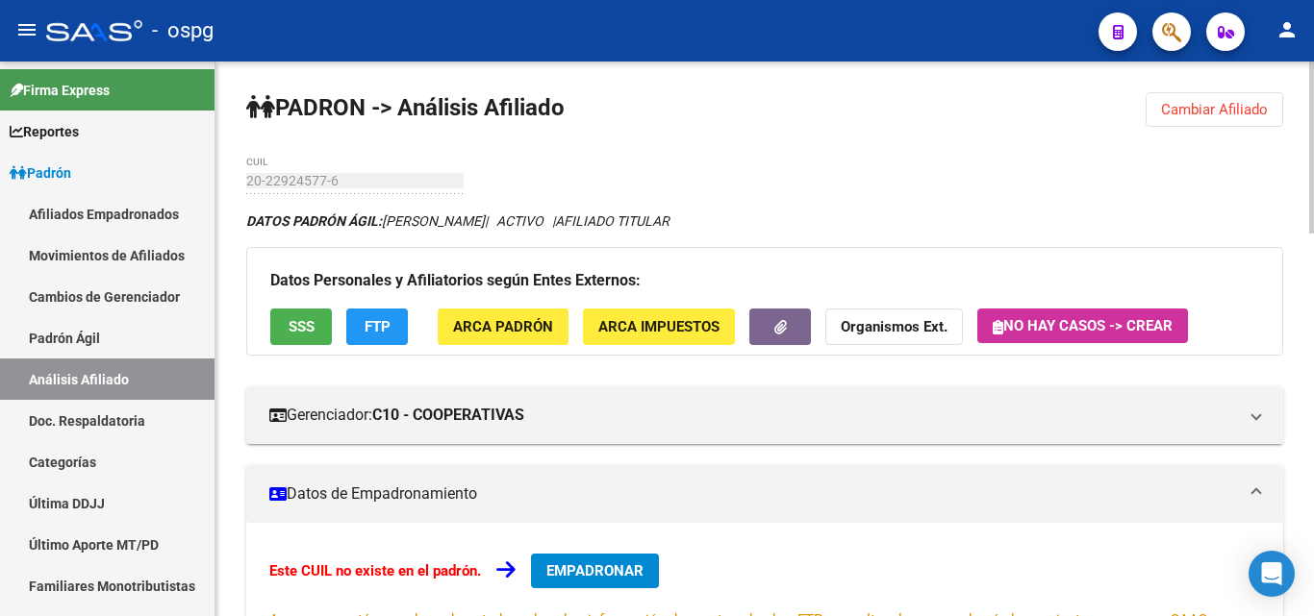
click at [1259, 103] on span "Cambiar Afiliado" at bounding box center [1214, 109] width 107 height 17
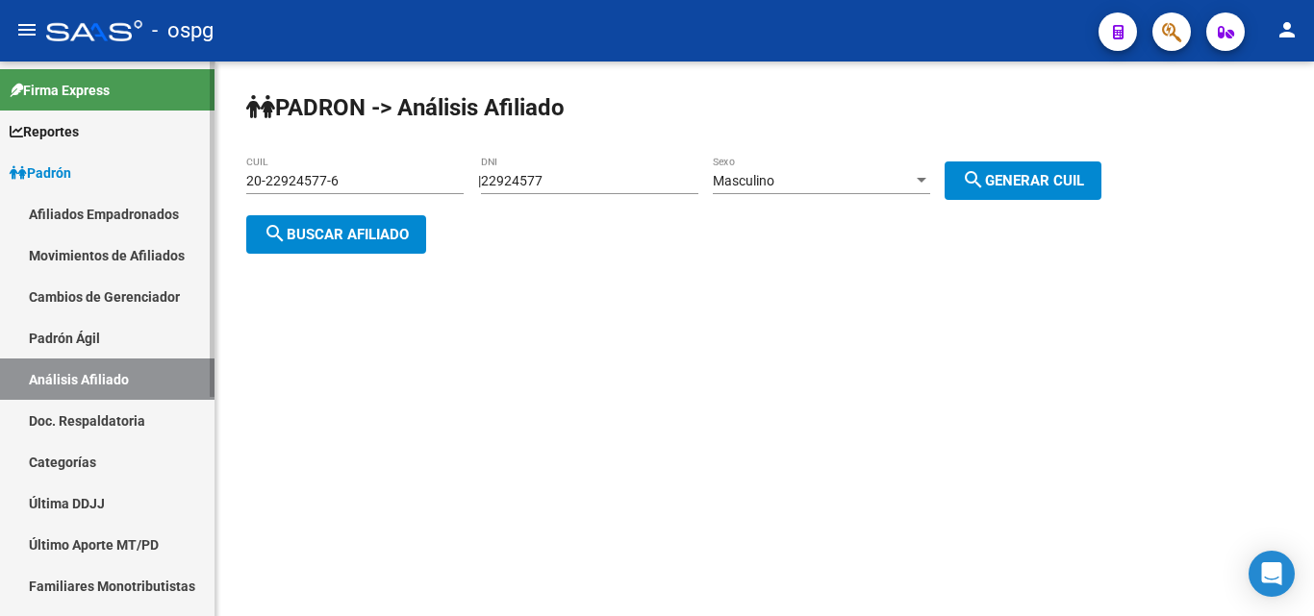
drag, startPoint x: 381, startPoint y: 182, endPoint x: 190, endPoint y: 177, distance: 190.5
click at [143, 178] on mat-sidenav-container "Firma Express Reportes Ingresos Devengados Análisis Histórico Detalles Transfer…" at bounding box center [657, 339] width 1314 height 555
paste input "7-25357739-3"
click at [380, 239] on span "search Buscar afiliado" at bounding box center [335, 234] width 145 height 17
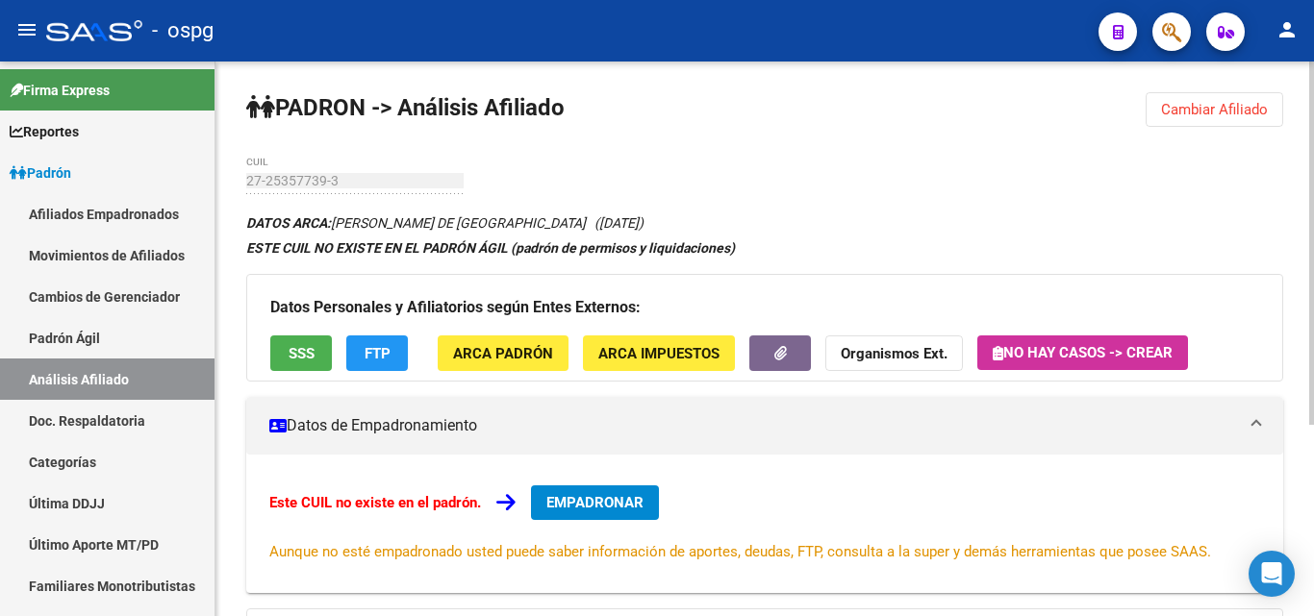
click at [292, 349] on span "SSS" at bounding box center [301, 353] width 26 height 17
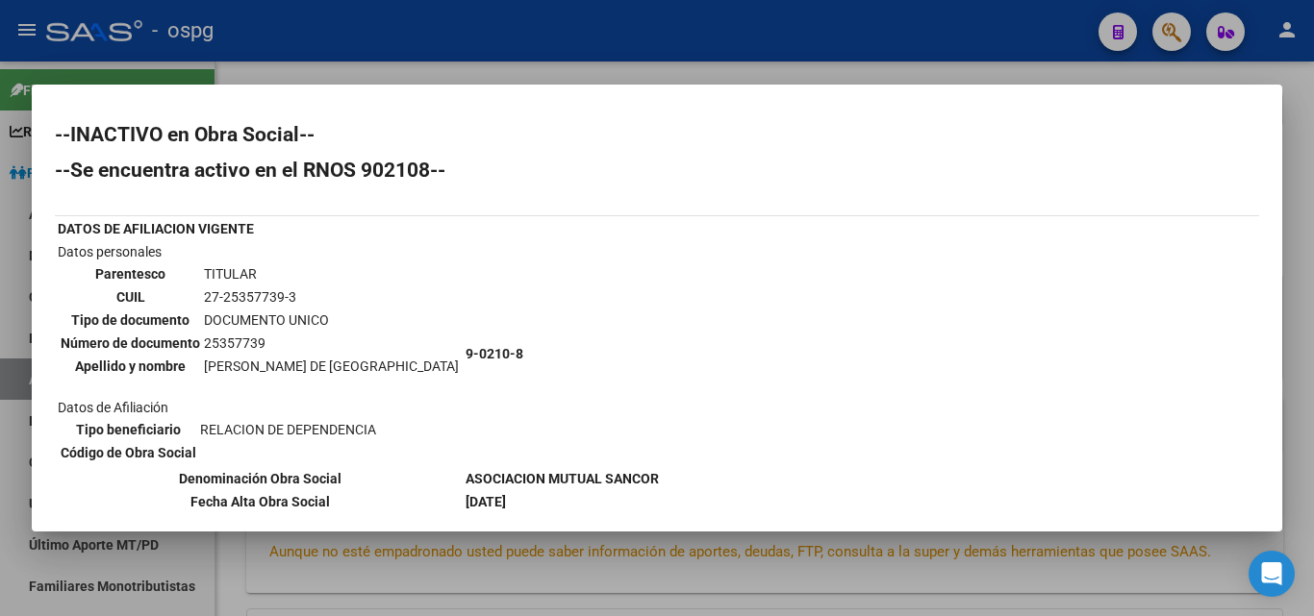
scroll to position [96, 0]
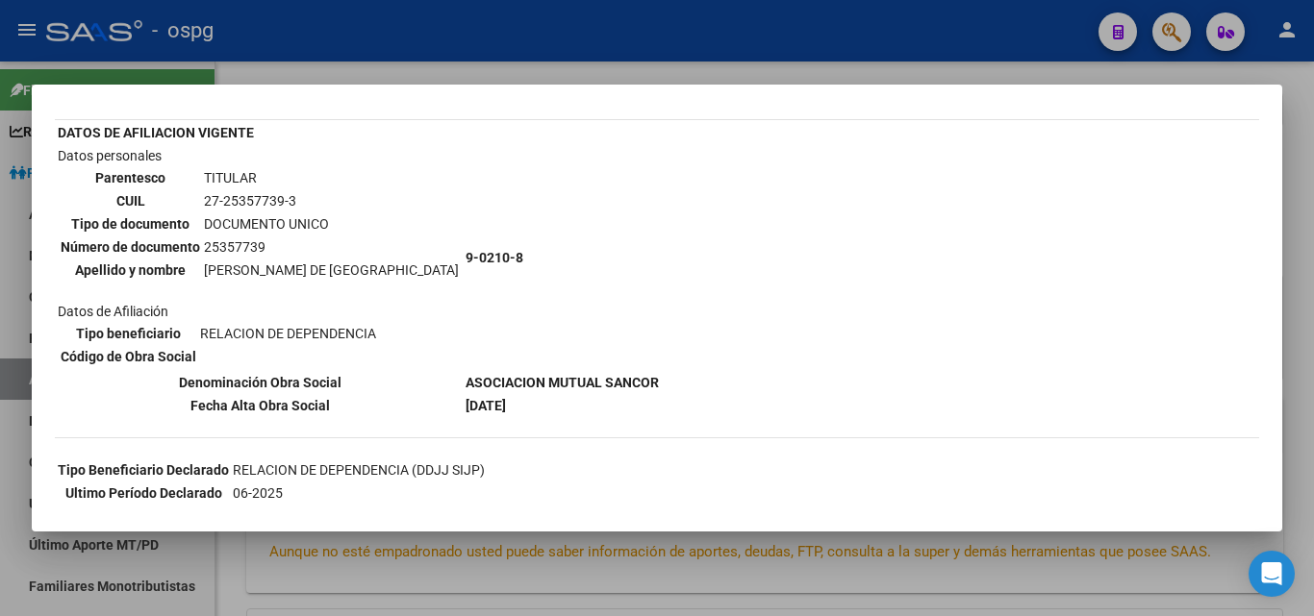
click at [1299, 91] on div at bounding box center [657, 308] width 1314 height 616
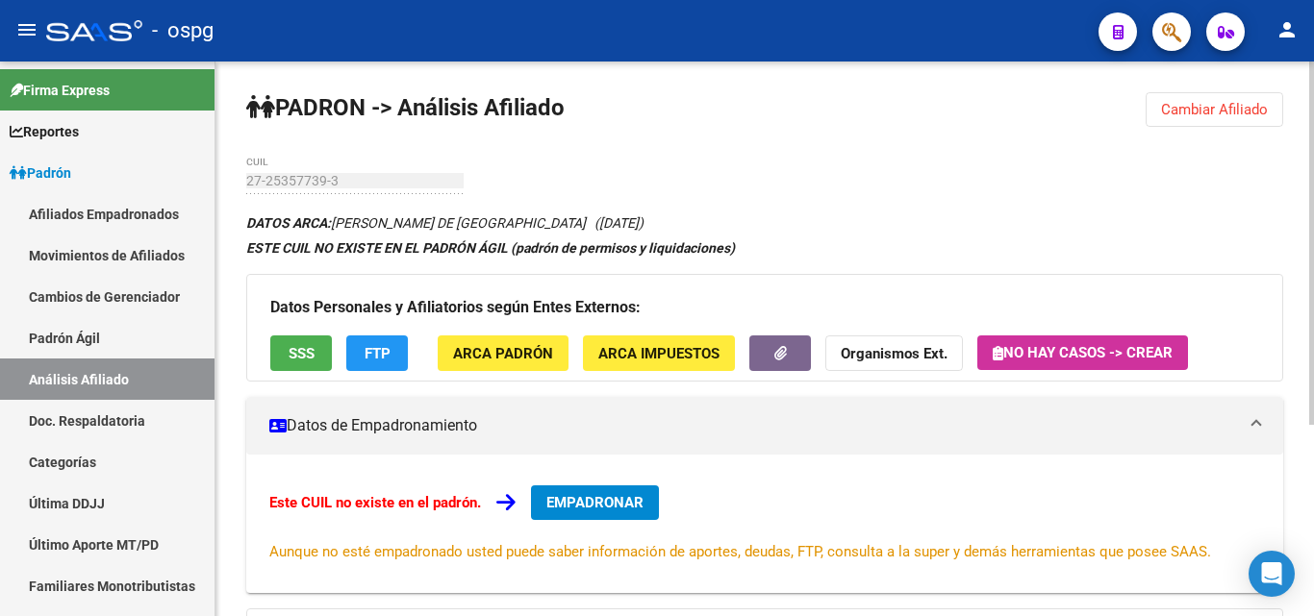
click at [1218, 106] on span "Cambiar Afiliado" at bounding box center [1214, 109] width 107 height 17
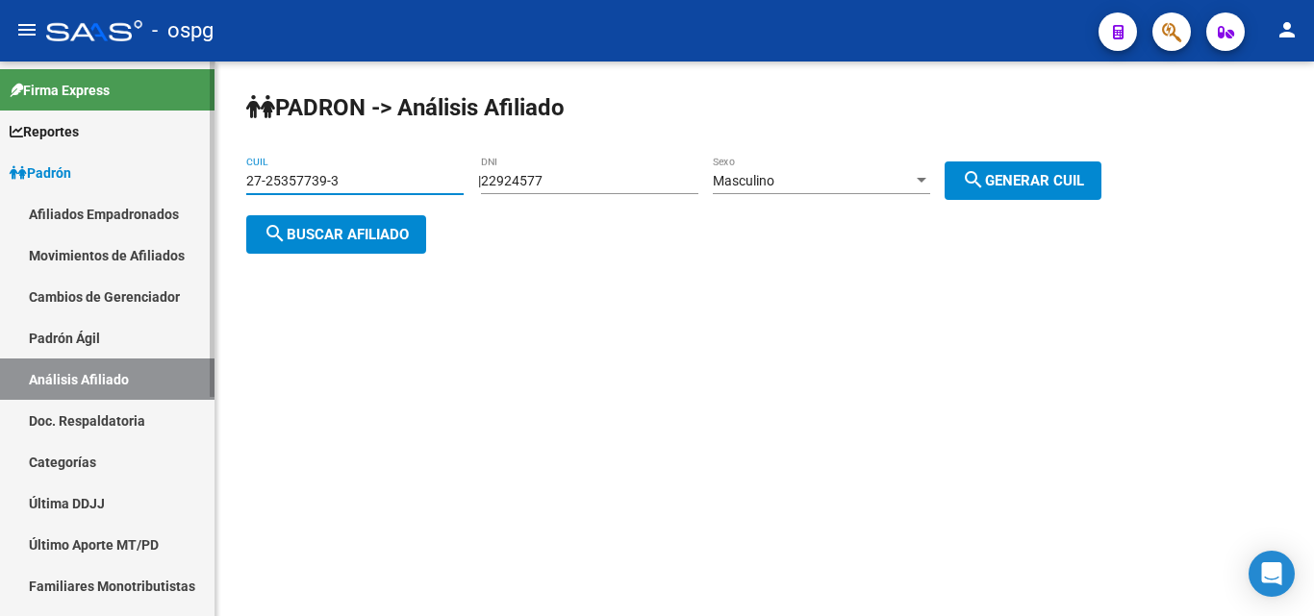
drag, startPoint x: 394, startPoint y: 178, endPoint x: 0, endPoint y: 131, distance: 397.1
click at [0, 131] on mat-sidenav-container "Firma Express Reportes Ingresos Devengados Análisis Histórico Detalles Transfer…" at bounding box center [657, 339] width 1314 height 555
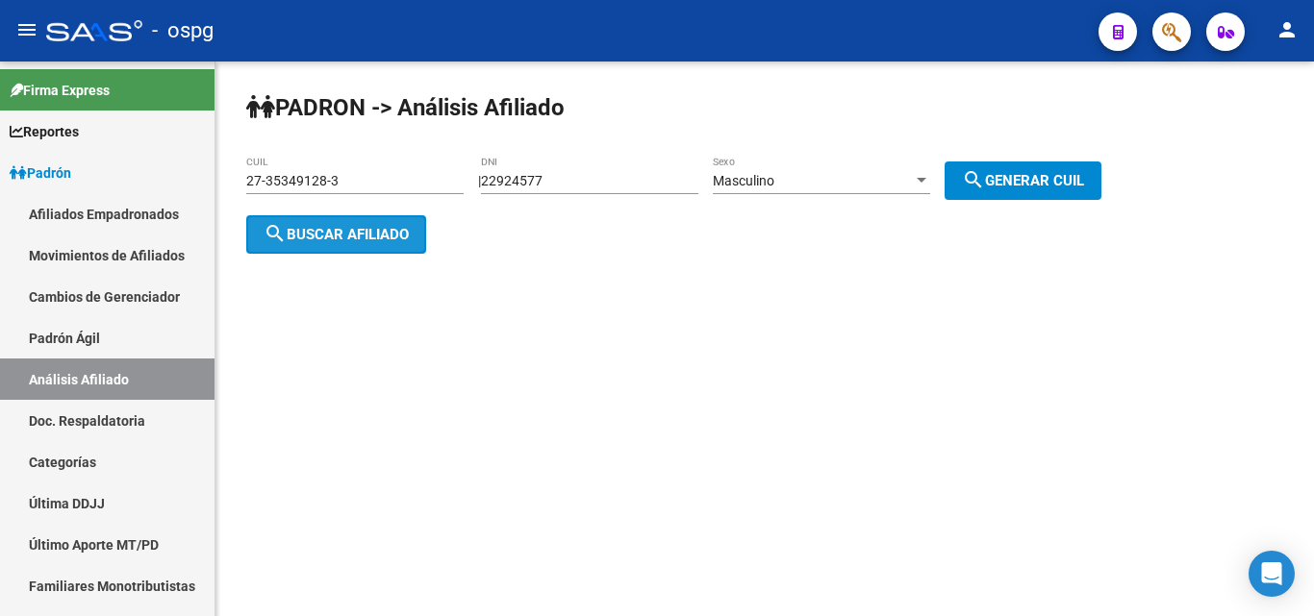
click at [326, 243] on button "search Buscar afiliado" at bounding box center [336, 234] width 180 height 38
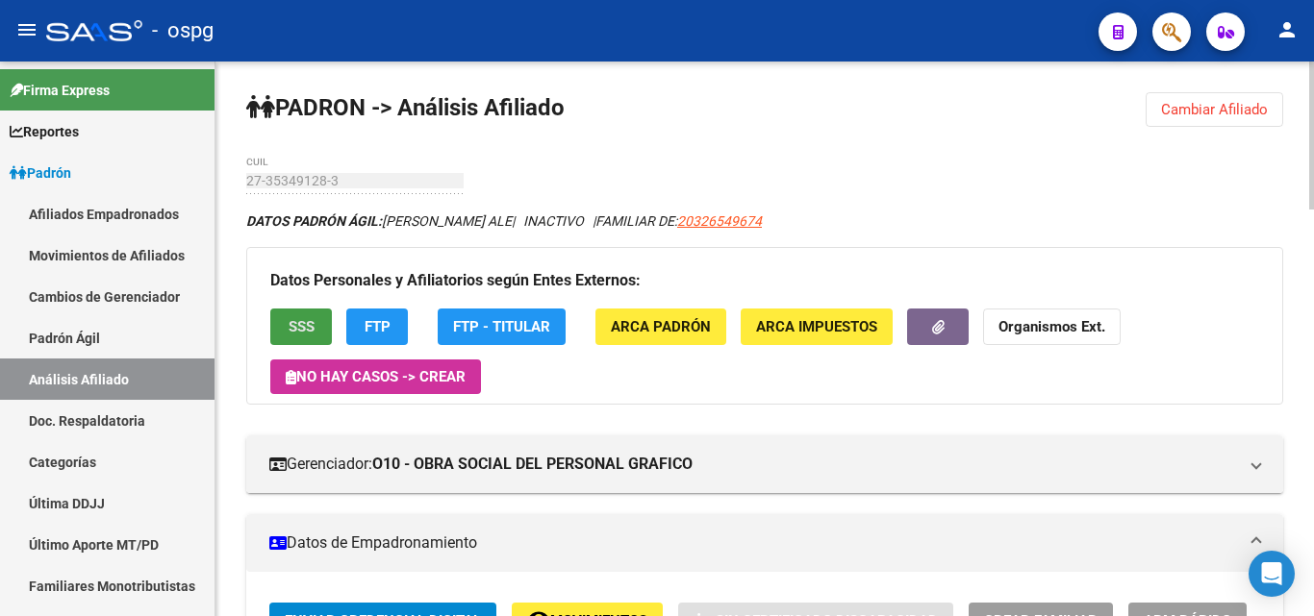
click at [297, 328] on span "SSS" at bounding box center [301, 327] width 26 height 17
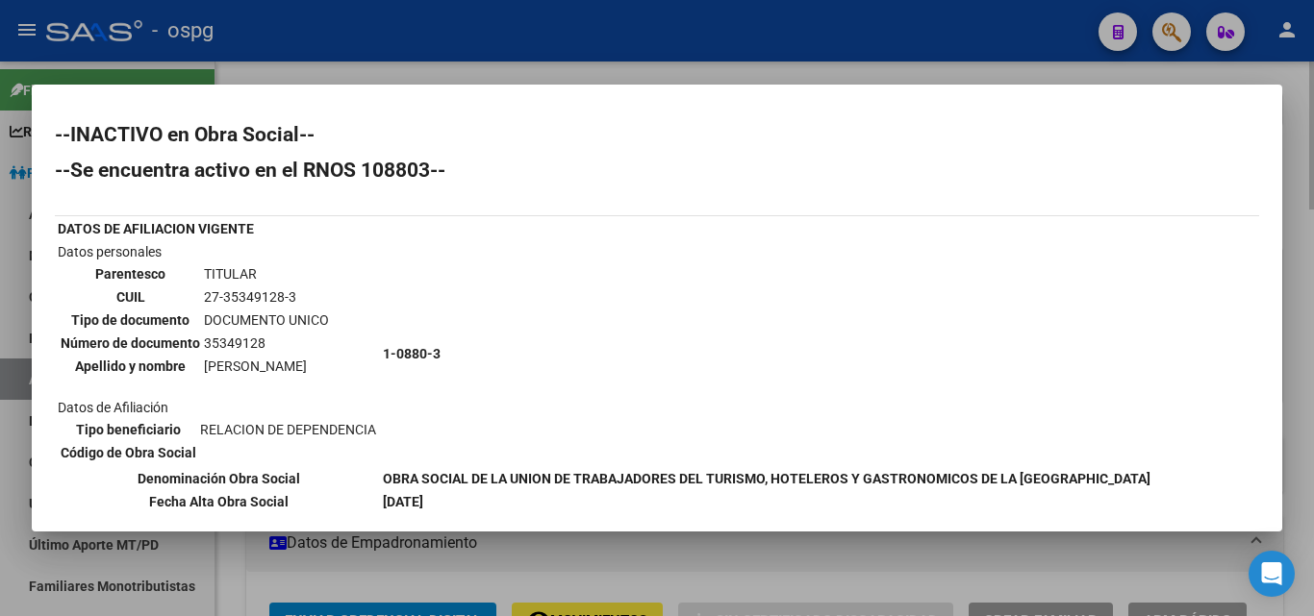
drag, startPoint x: 1304, startPoint y: 156, endPoint x: 1246, endPoint y: 198, distance: 71.5
click at [1303, 156] on div at bounding box center [657, 308] width 1314 height 616
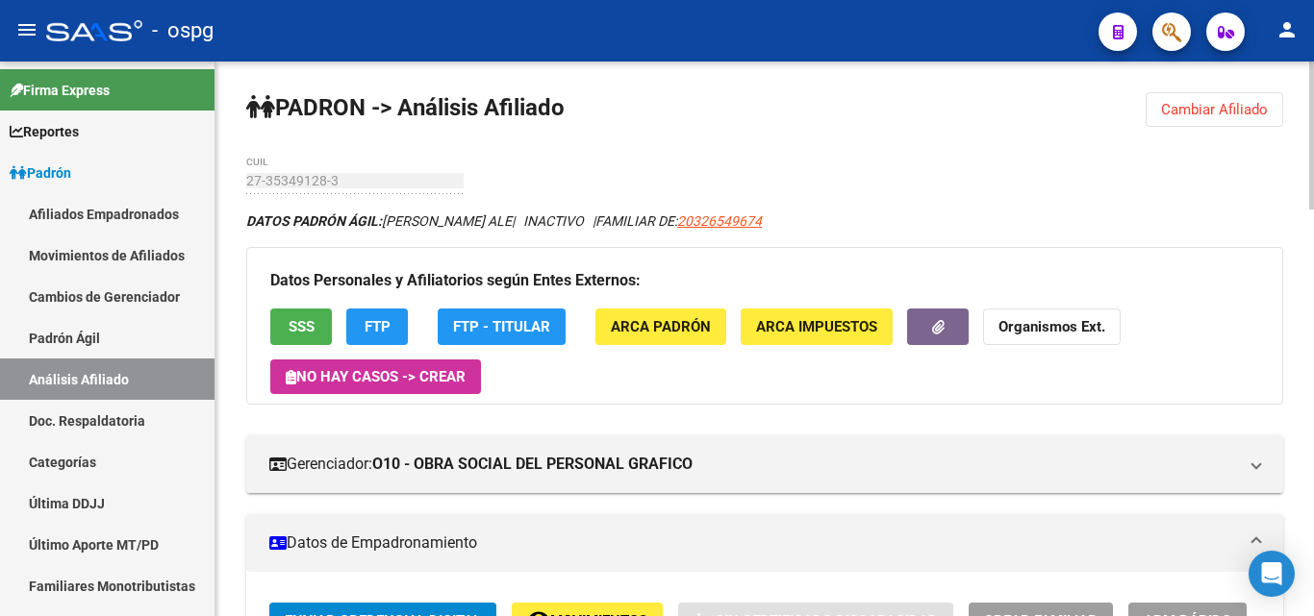
click at [1018, 335] on strong "Organismos Ext." at bounding box center [1051, 327] width 107 height 17
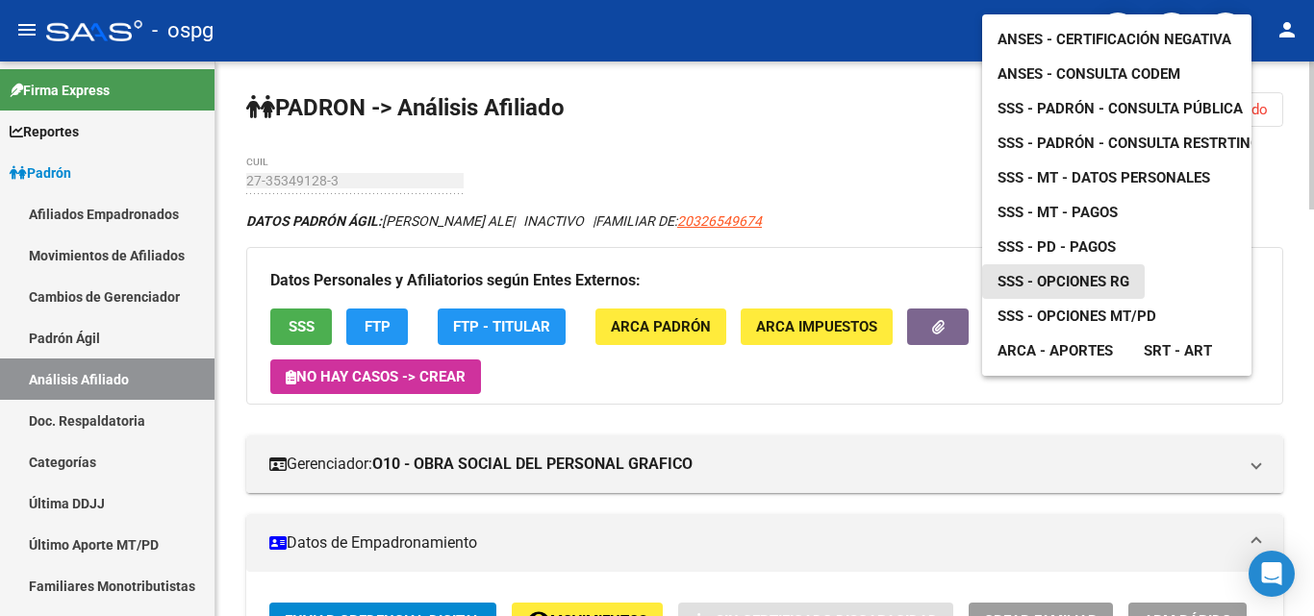
click at [1099, 273] on span "SSS - Opciones RG" at bounding box center [1063, 281] width 132 height 17
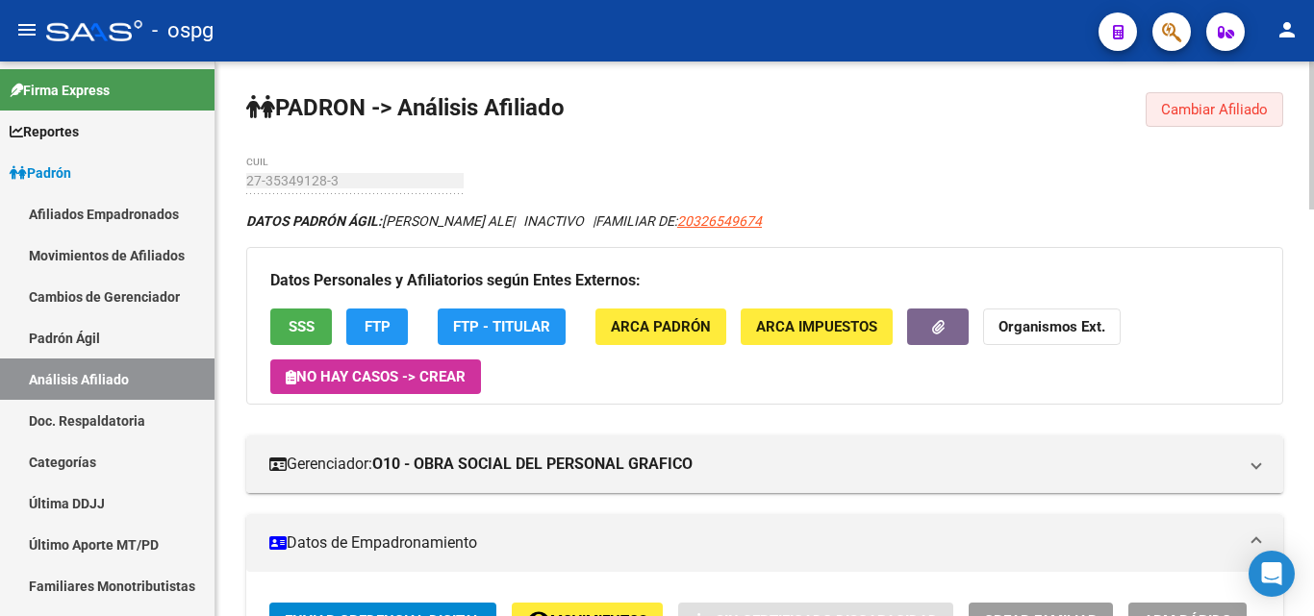
click at [1230, 113] on span "Cambiar Afiliado" at bounding box center [1214, 109] width 107 height 17
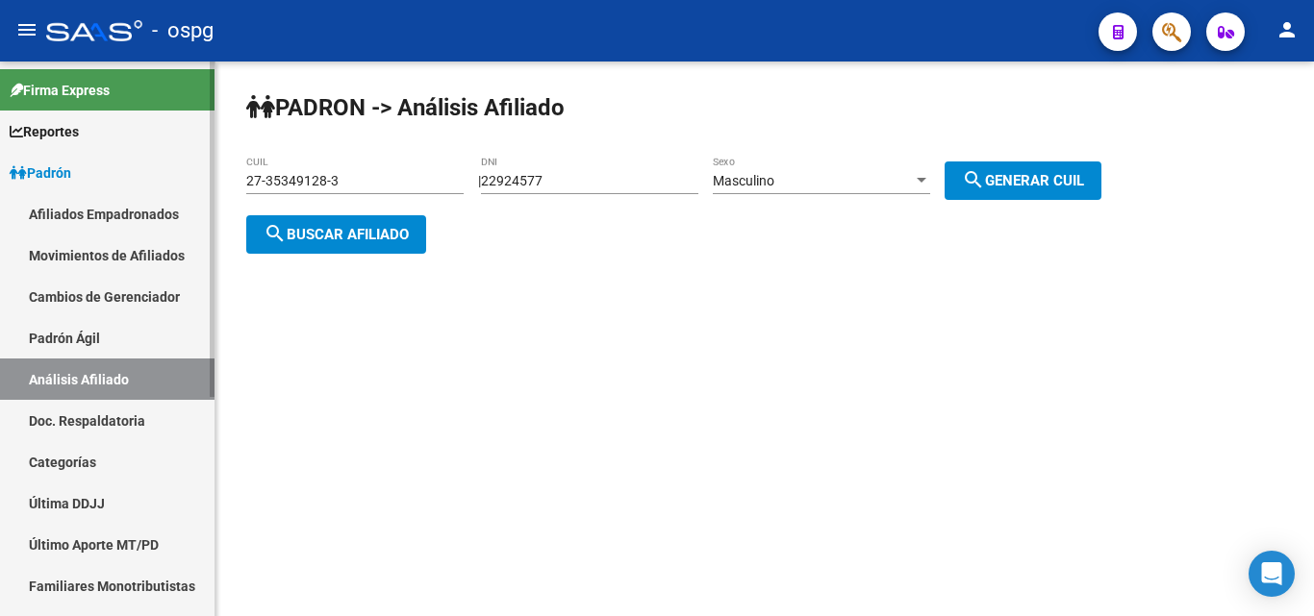
drag, startPoint x: 363, startPoint y: 172, endPoint x: 2, endPoint y: 114, distance: 366.1
click at [2, 114] on mat-sidenav-container "Firma Express Reportes Ingresos Devengados Análisis Histórico Detalles Transfer…" at bounding box center [657, 339] width 1314 height 555
type input "27-22362957-7"
click at [354, 234] on span "search Buscar afiliado" at bounding box center [335, 234] width 145 height 17
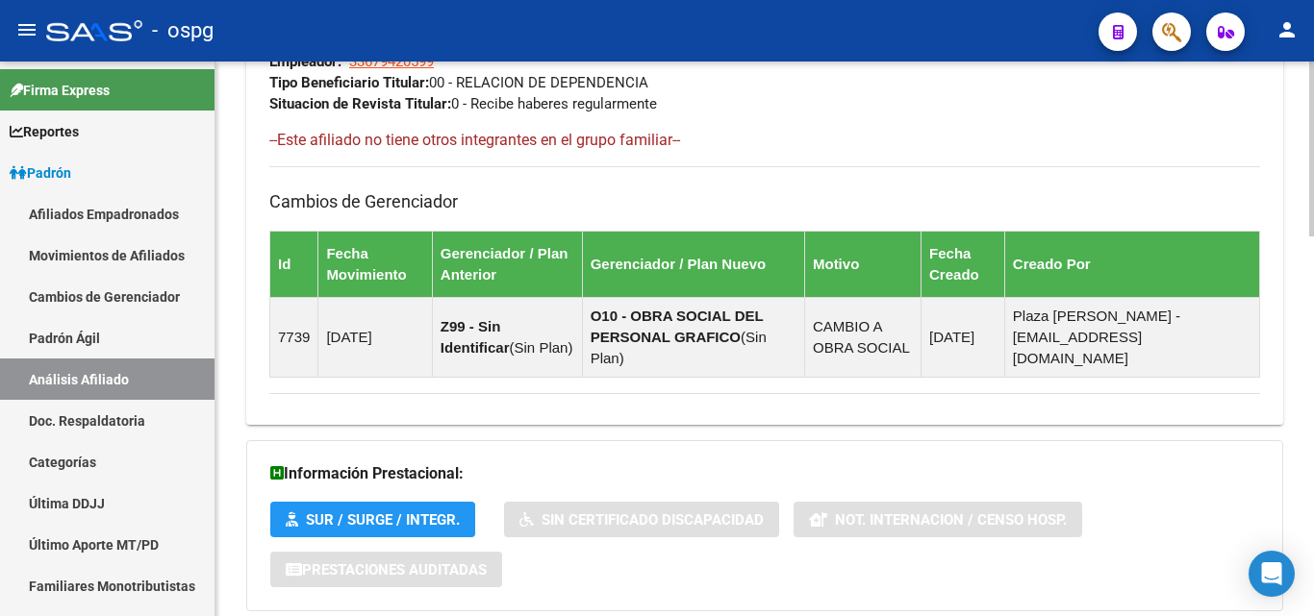
scroll to position [1206, 0]
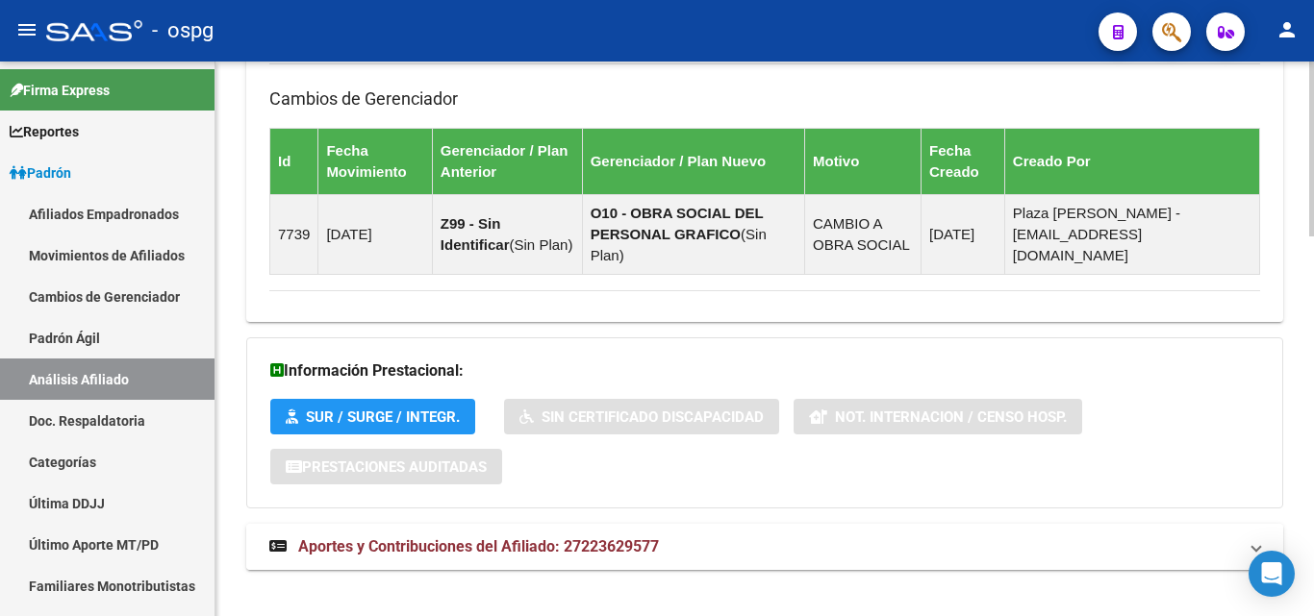
drag, startPoint x: 446, startPoint y: 535, endPoint x: 569, endPoint y: 509, distance: 125.8
click at [449, 537] on strong "Aportes y Contribuciones del Afiliado: 27223629577" at bounding box center [463, 547] width 389 height 21
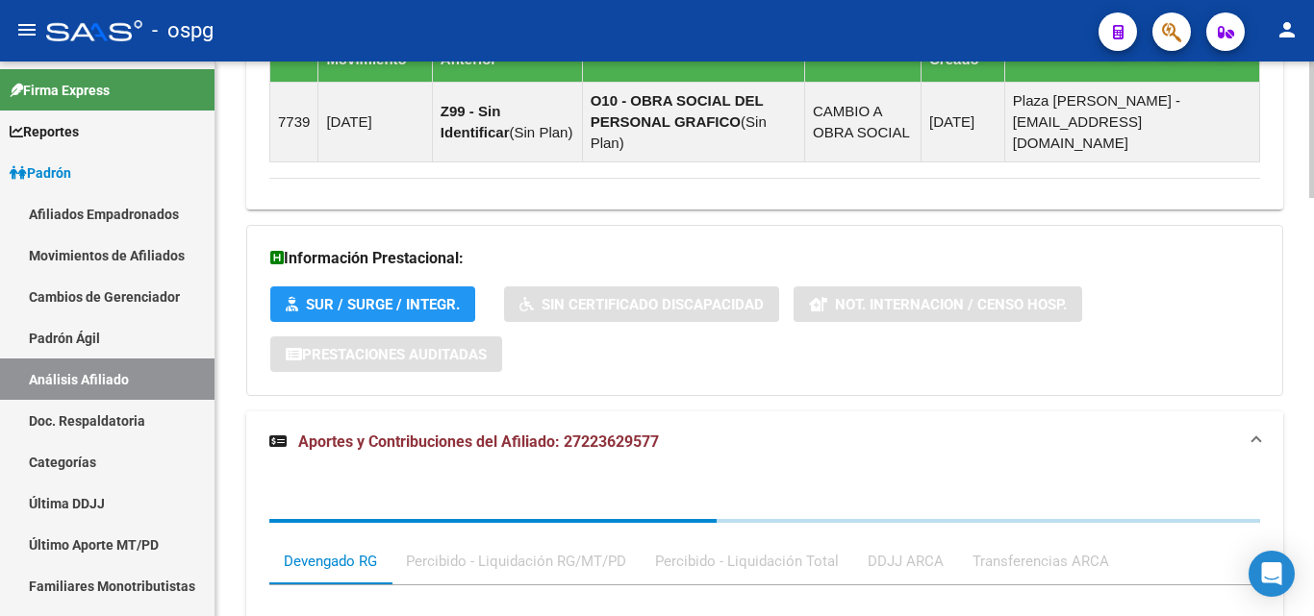
scroll to position [1511, 0]
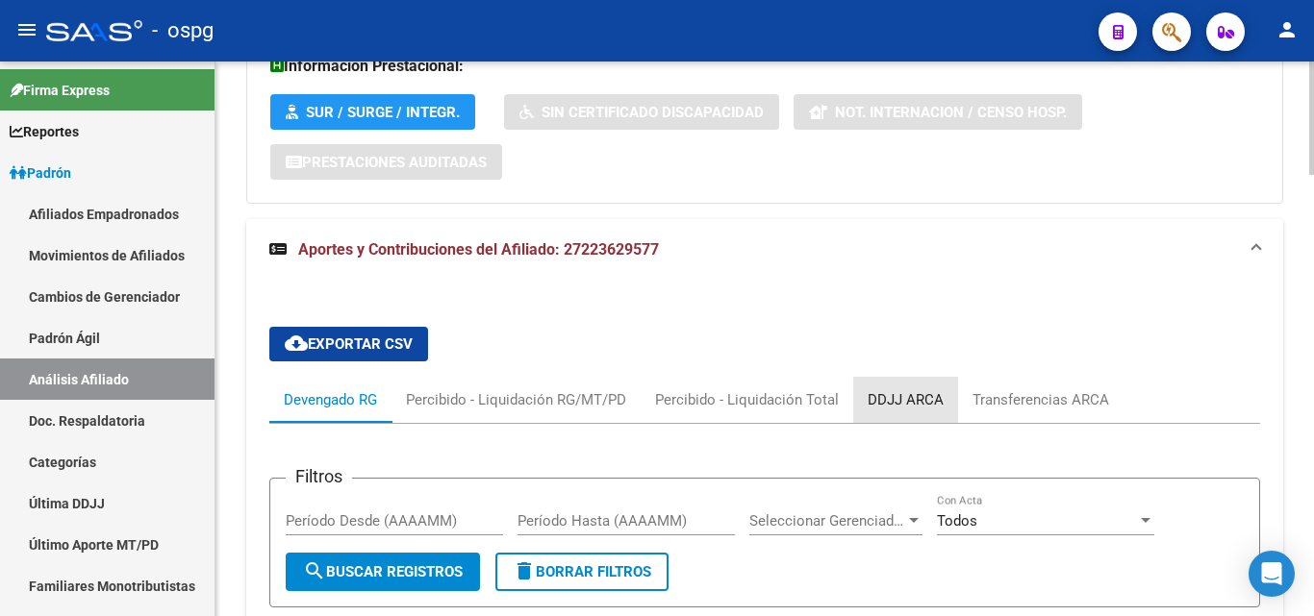
click at [909, 389] on div "DDJJ ARCA" at bounding box center [905, 399] width 76 height 21
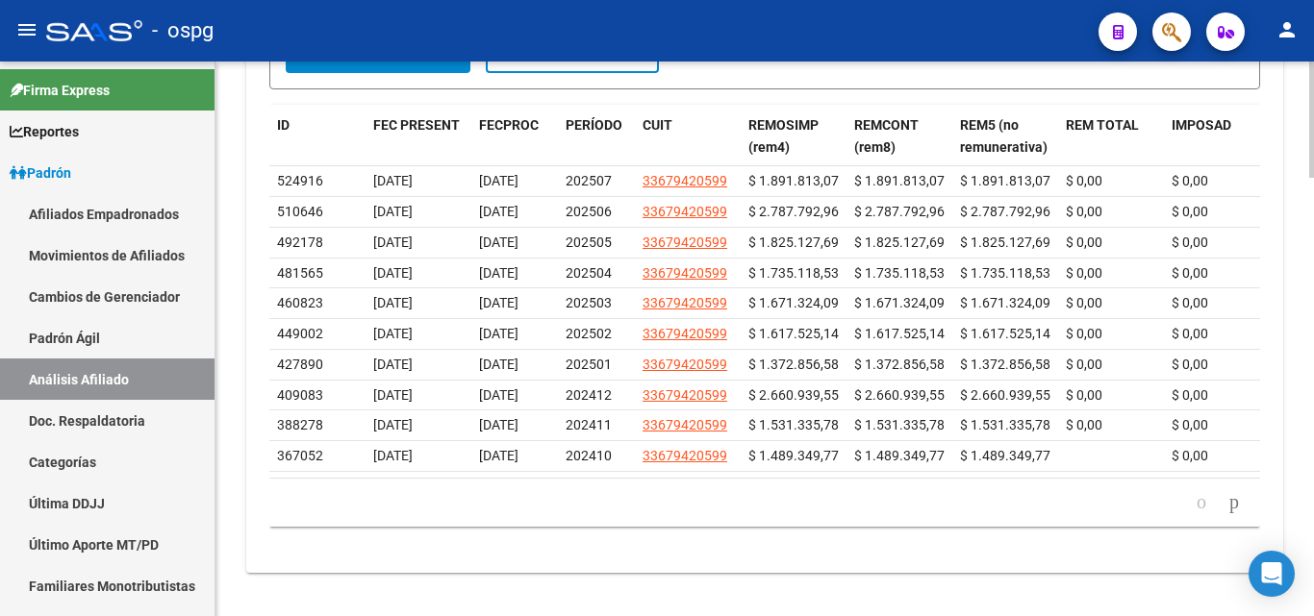
scroll to position [2093, 0]
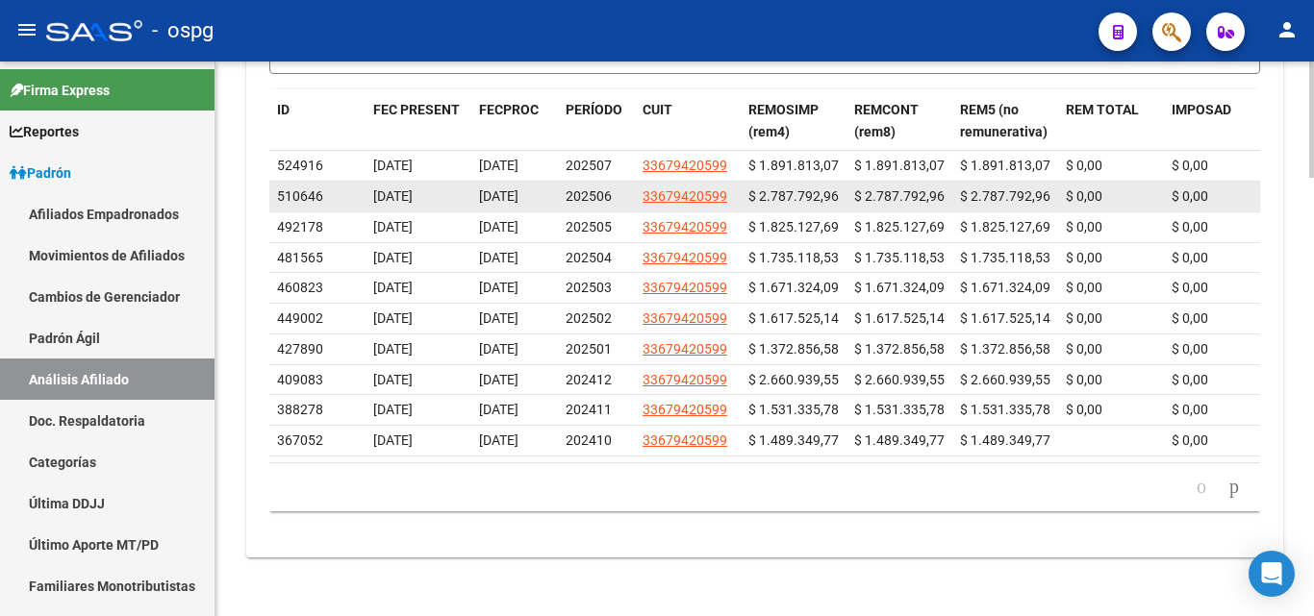
click at [908, 186] on div "$ 2.787.792,96" at bounding box center [899, 197] width 90 height 22
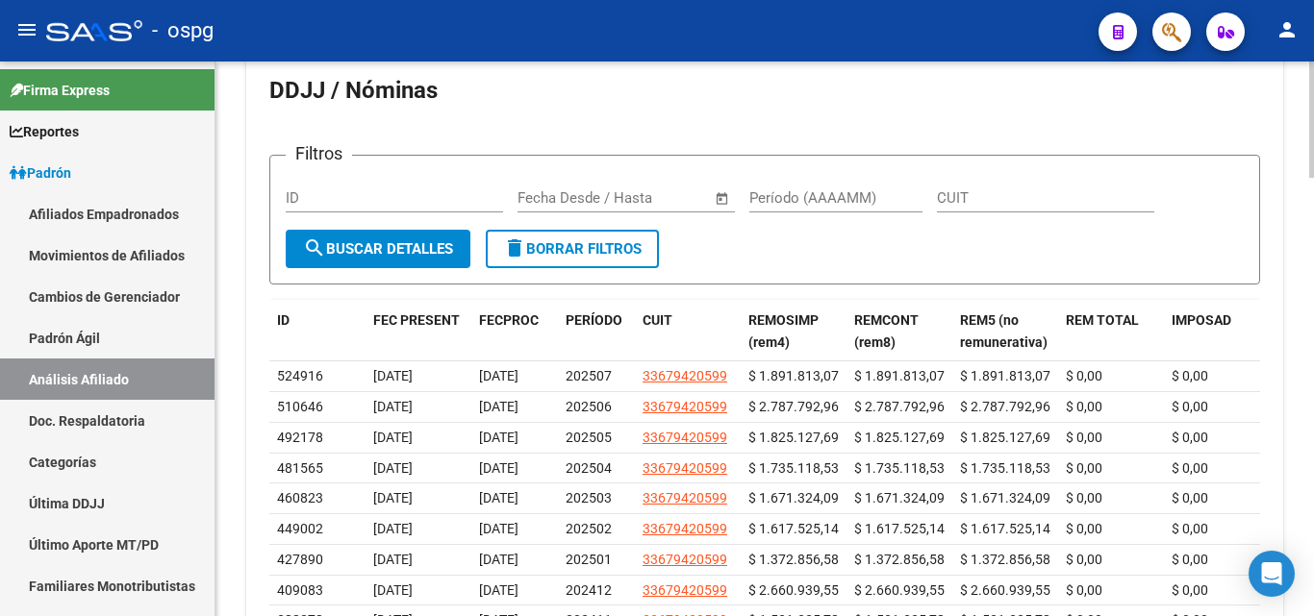
scroll to position [1613, 0]
